Goal: Task Accomplishment & Management: Complete application form

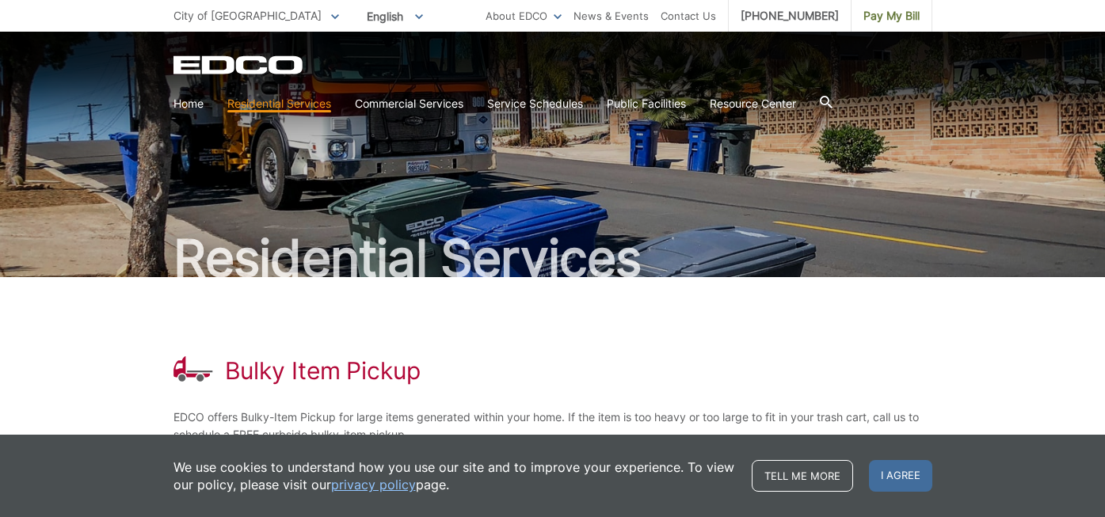
click at [331, 13] on span at bounding box center [335, 15] width 8 height 17
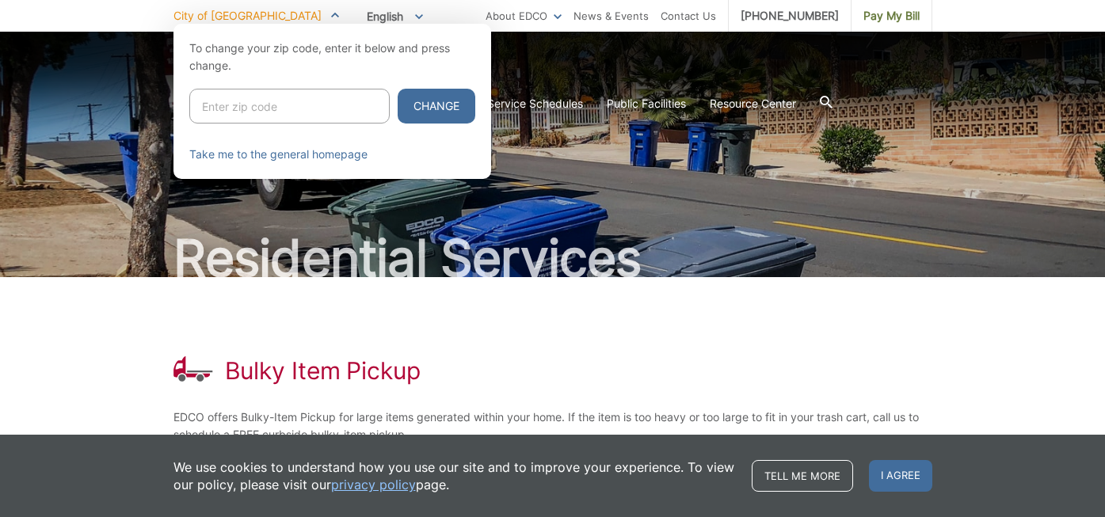
click at [253, 110] on input "Enter zip code" at bounding box center [289, 106] width 200 height 35
type input "92014"
click at [397, 89] on button "Change" at bounding box center [436, 106] width 78 height 35
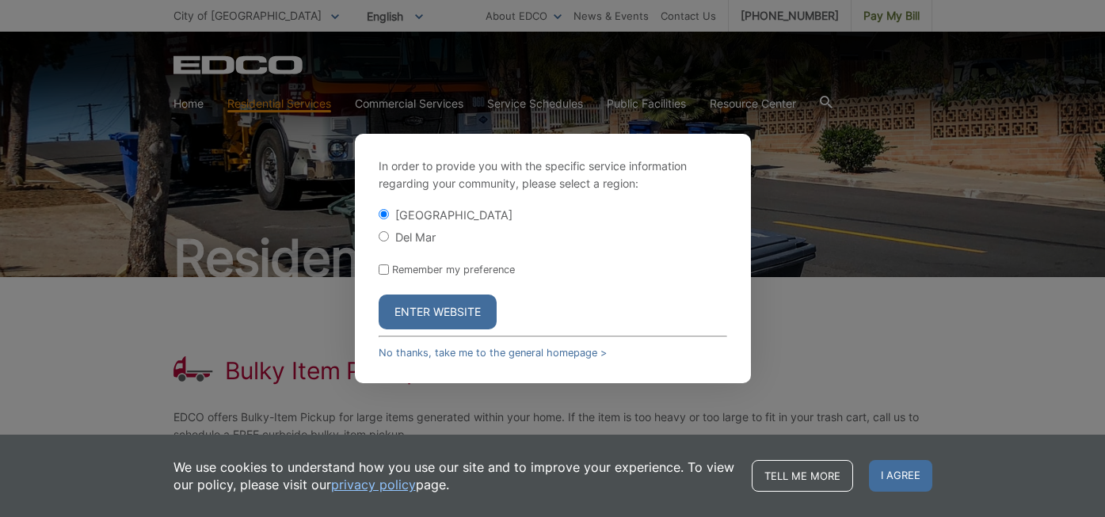
click at [383, 238] on input "Del Mar" at bounding box center [383, 236] width 10 height 10
radio input "true"
click at [439, 311] on button "Enter Website" at bounding box center [437, 312] width 118 height 35
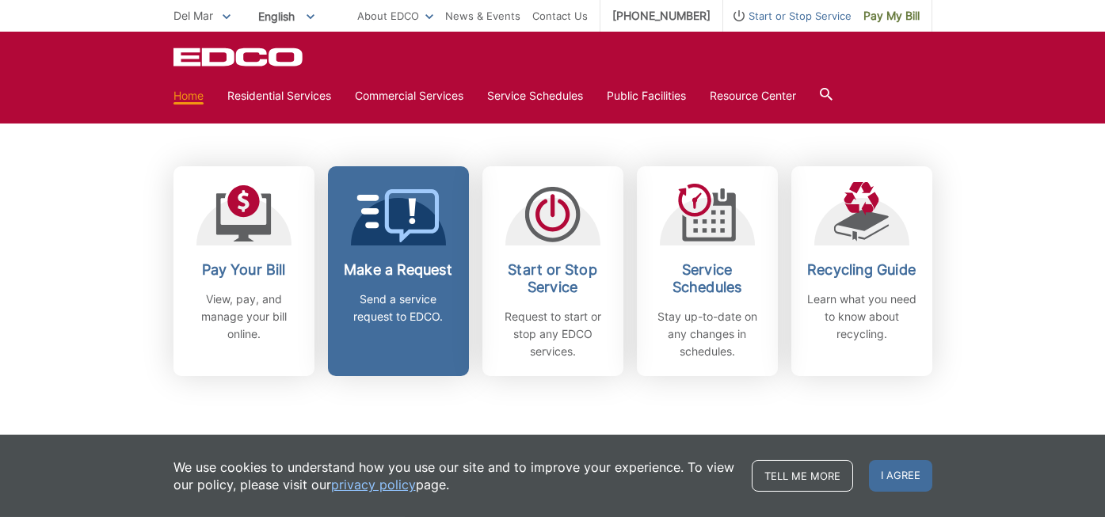
scroll to position [414, 0]
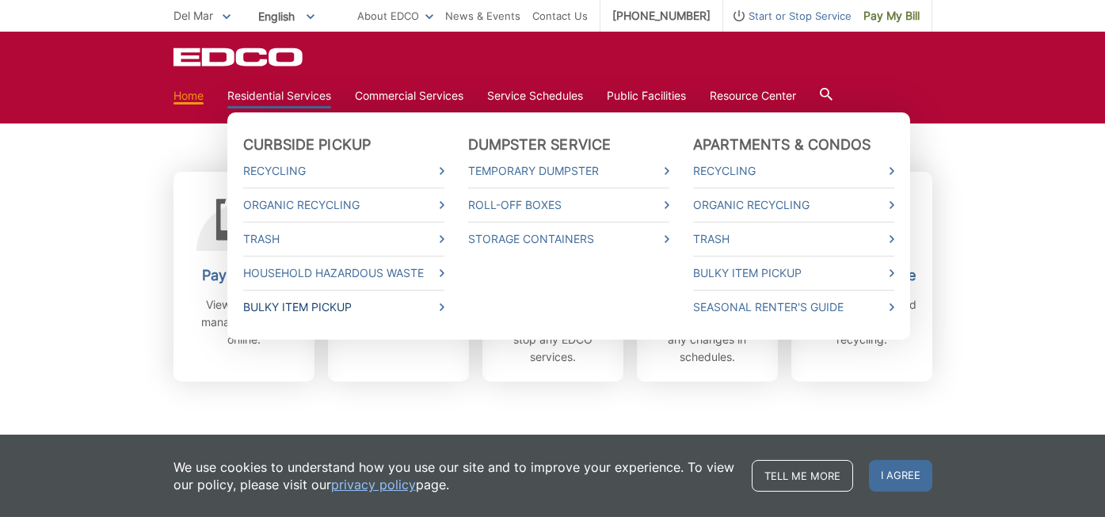
click at [303, 305] on link "Bulky Item Pickup" at bounding box center [343, 307] width 201 height 17
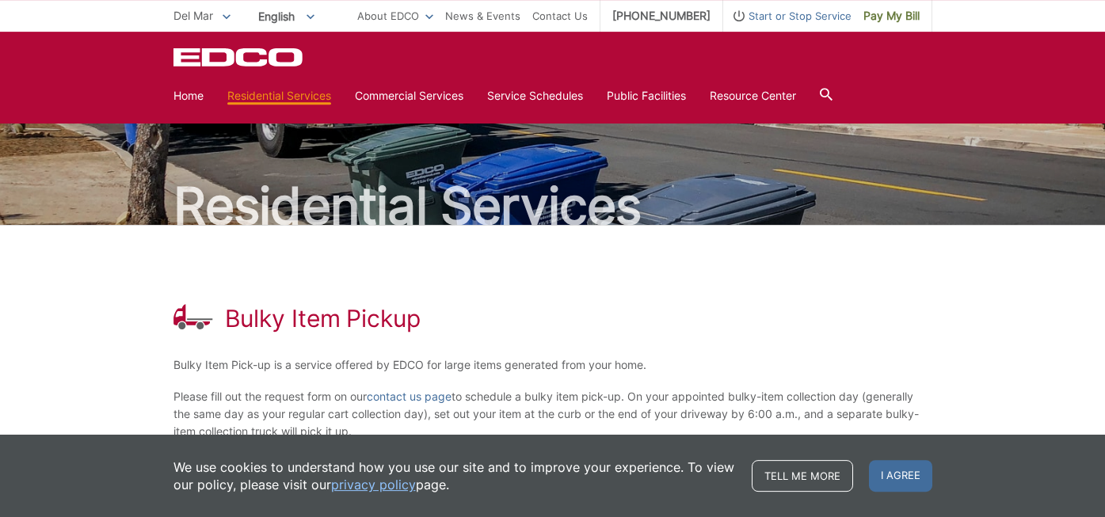
scroll to position [26, 0]
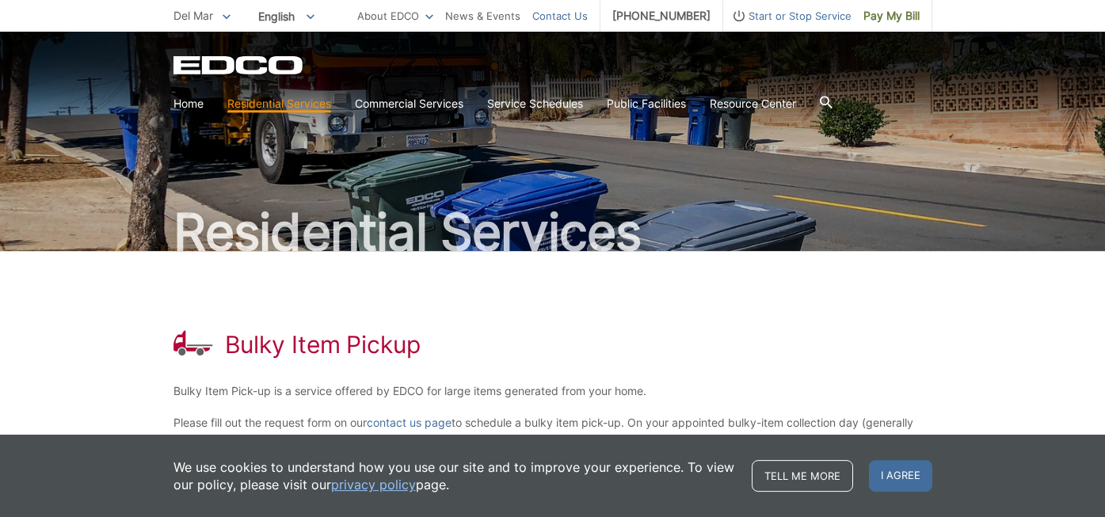
click at [573, 13] on link "Contact Us" at bounding box center [559, 15] width 55 height 17
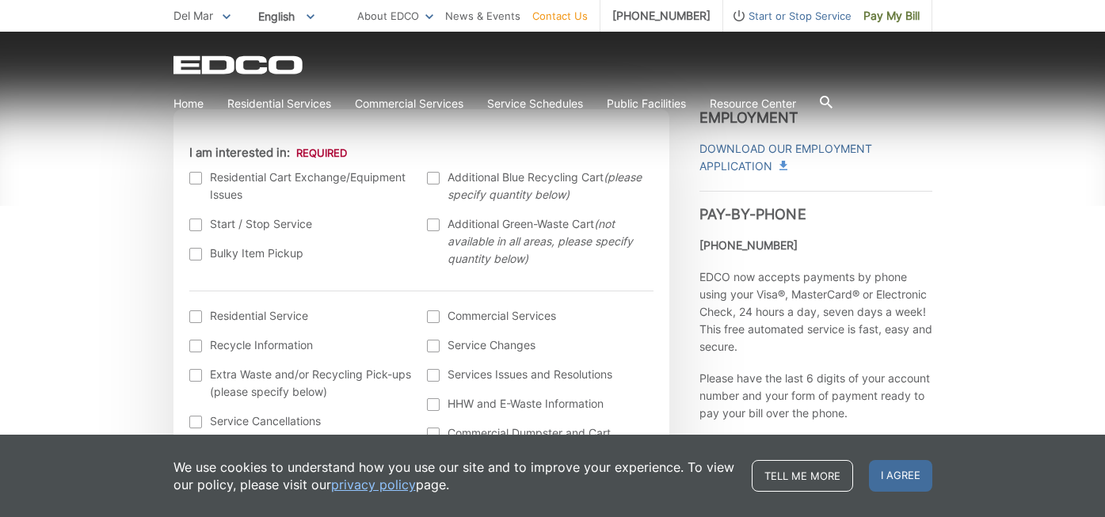
scroll to position [371, 0]
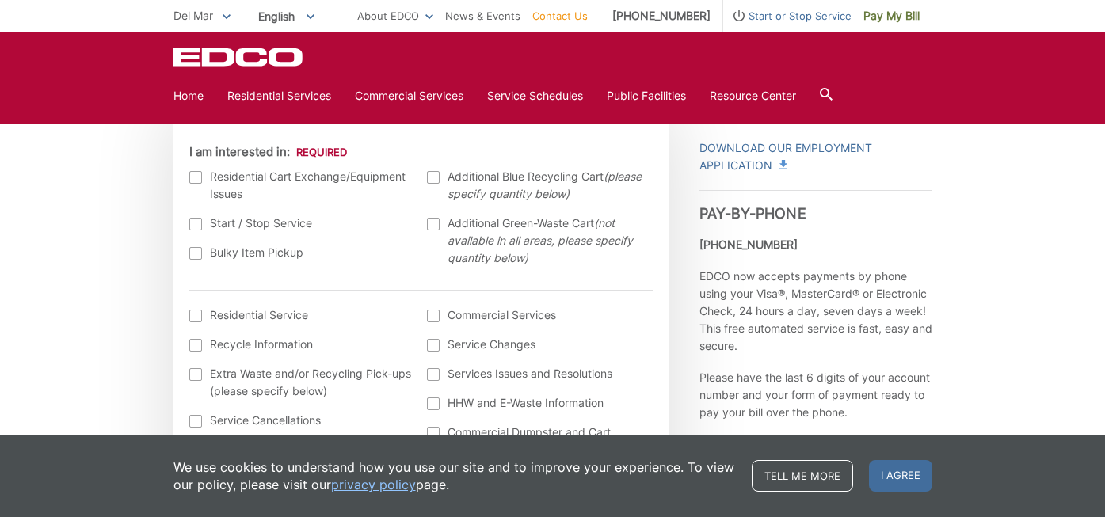
click at [198, 258] on div at bounding box center [195, 253] width 13 height 13
click at [0, 0] on input "Bulky Item Pickup" at bounding box center [0, 0] width 0 height 0
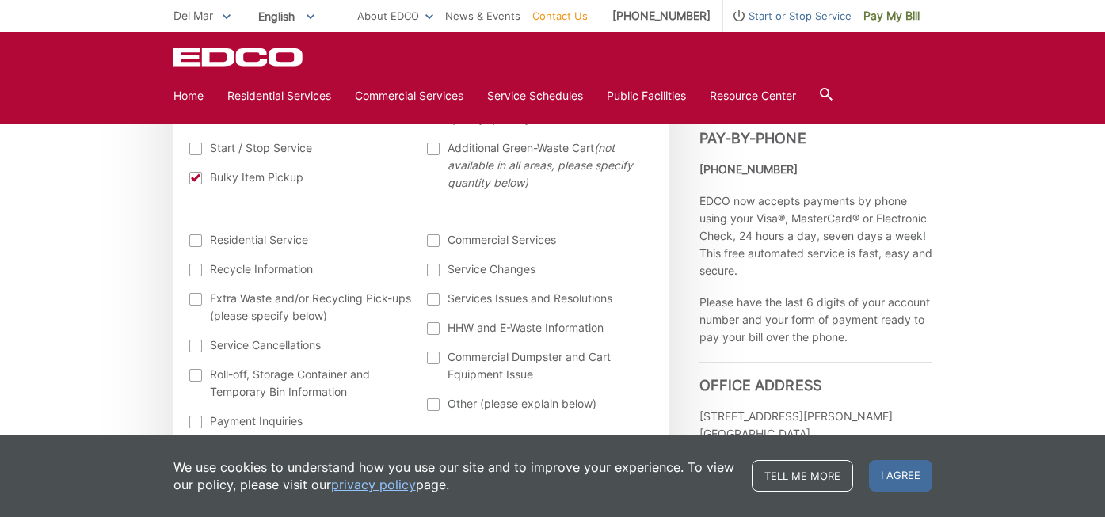
scroll to position [477, 0]
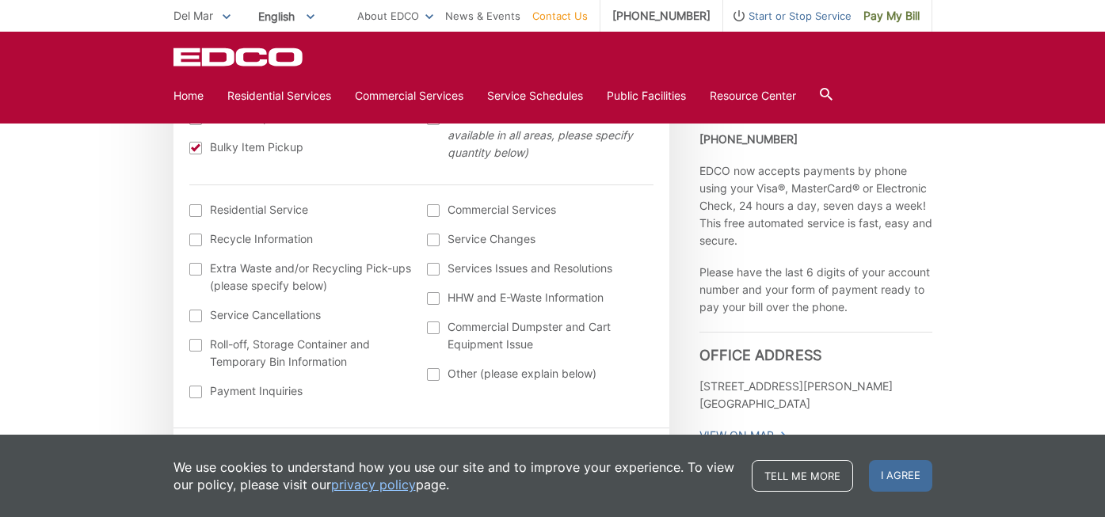
click at [196, 213] on div at bounding box center [195, 210] width 13 height 13
click at [0, 0] on input "I am interested in: (continued) *" at bounding box center [0, 0] width 0 height 0
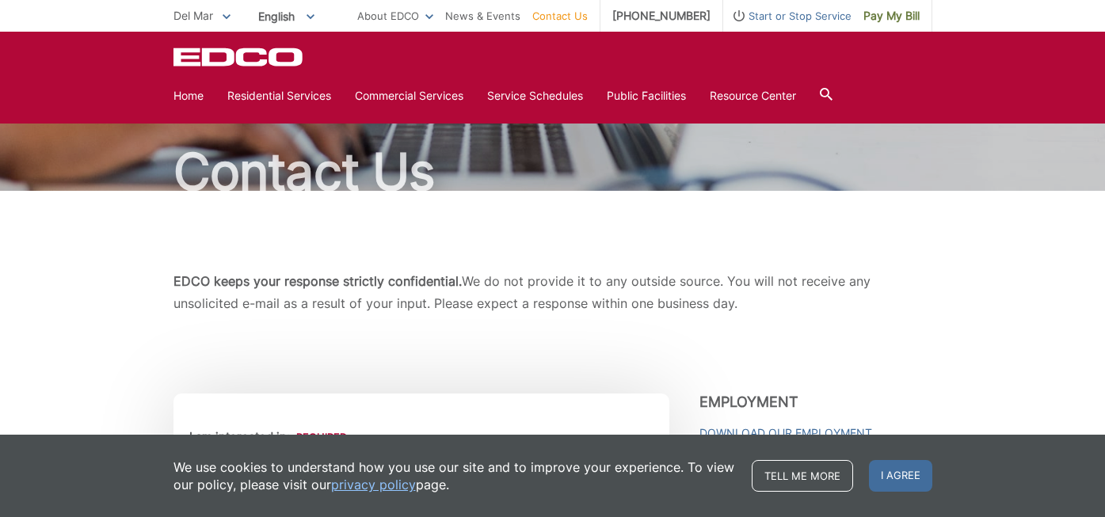
scroll to position [0, 0]
